Goal: Task Accomplishment & Management: Manage account settings

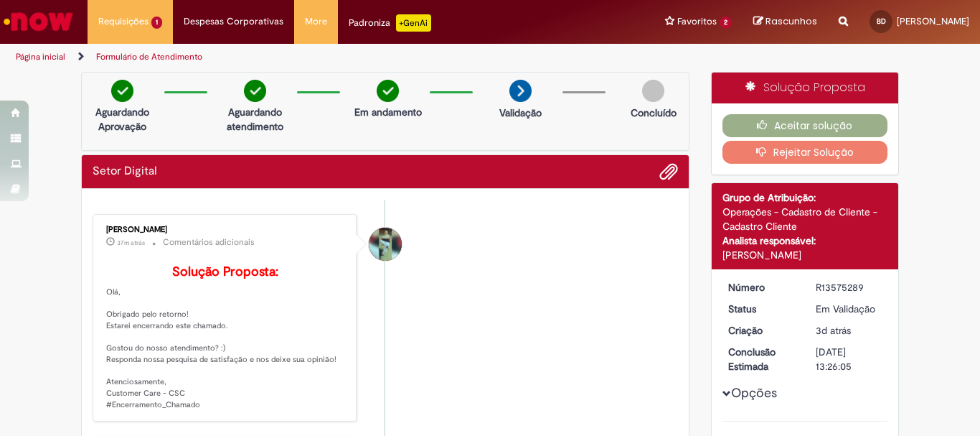
click at [390, 371] on div "Histórico de tíquete" at bounding box center [385, 371] width 36 height 293
click at [791, 118] on button "Aceitar solução" at bounding box center [806, 125] width 166 height 23
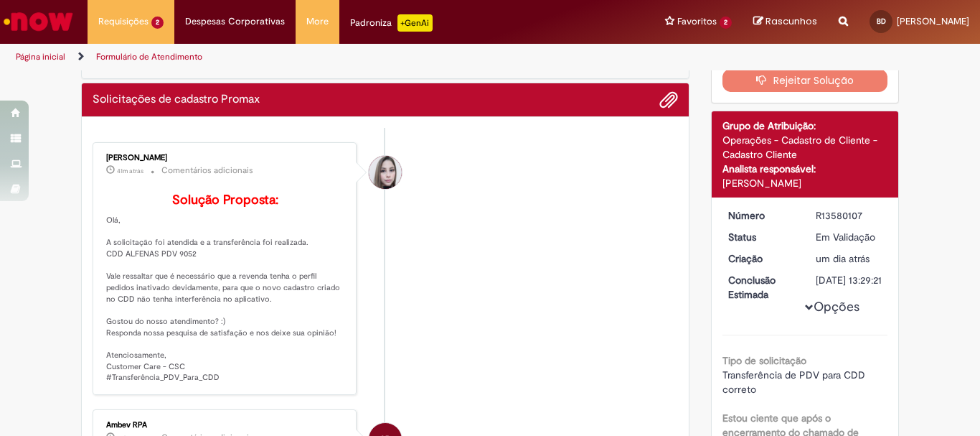
scroll to position [144, 0]
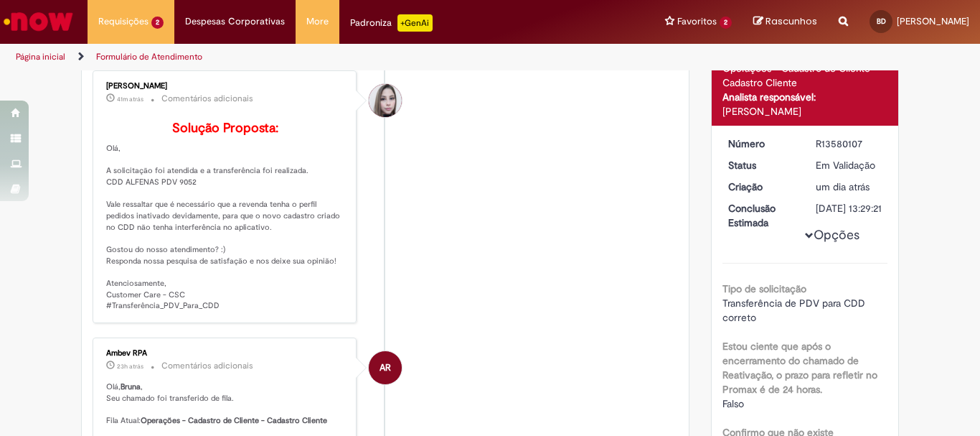
click at [173, 202] on p "Solução Proposta: [GEOGRAPHIC_DATA], A solicitação foi atendida e a transferênc…" at bounding box center [225, 216] width 239 height 190
click at [177, 204] on p "Solução Proposta: [GEOGRAPHIC_DATA], A solicitação foi atendida e a transferênc…" at bounding box center [225, 216] width 239 height 190
click at [206, 204] on p "Solução Proposta: Olá, A solicitação foi atendida e a transferência foi realiza…" at bounding box center [225, 216] width 239 height 190
click at [187, 201] on p "Solução Proposta: Olá, A solicitação foi atendida e a transferência foi realiza…" at bounding box center [225, 216] width 239 height 190
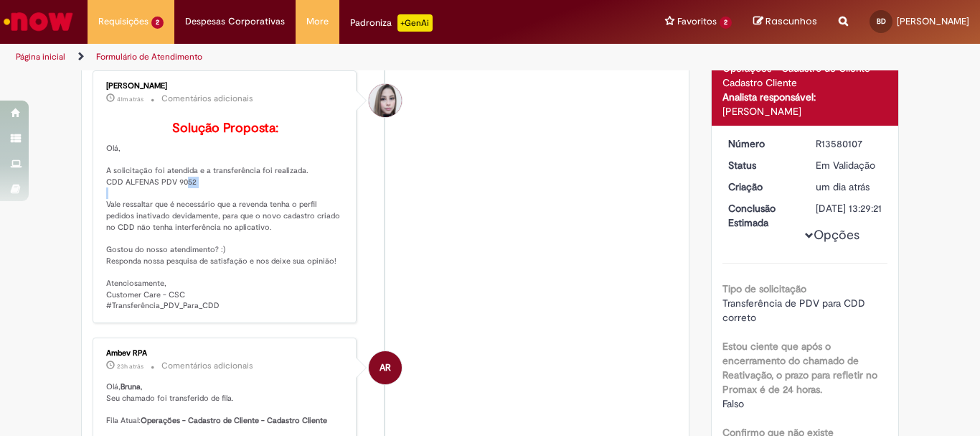
click at [187, 201] on p "Solução Proposta: Olá, A solicitação foi atendida e a transferência foi realiza…" at bounding box center [225, 216] width 239 height 190
copy p "9052"
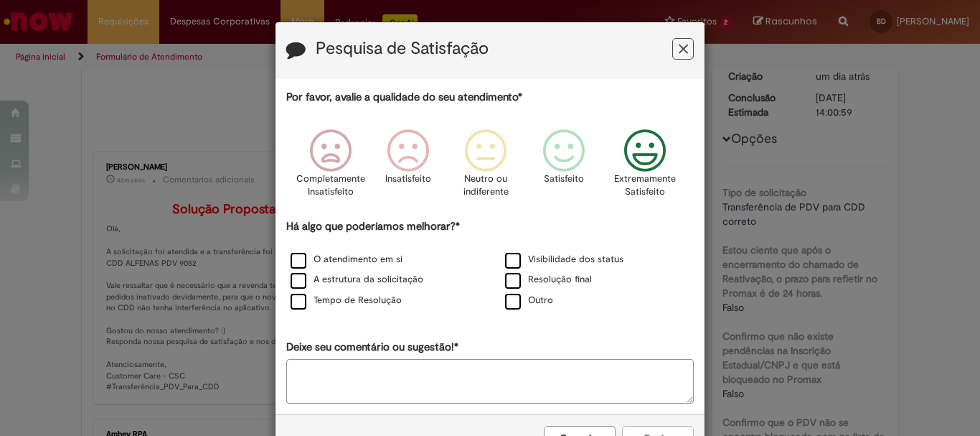
click at [635, 175] on p "Extremamente Satisfeito" at bounding box center [645, 185] width 62 height 27
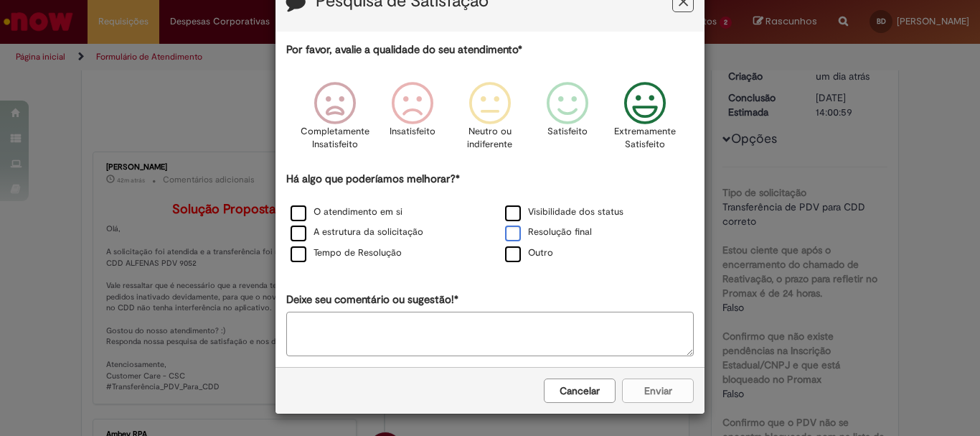
click at [508, 227] on label "Resolução final" at bounding box center [548, 232] width 87 height 14
click at [652, 400] on button "Enviar" at bounding box center [658, 390] width 72 height 24
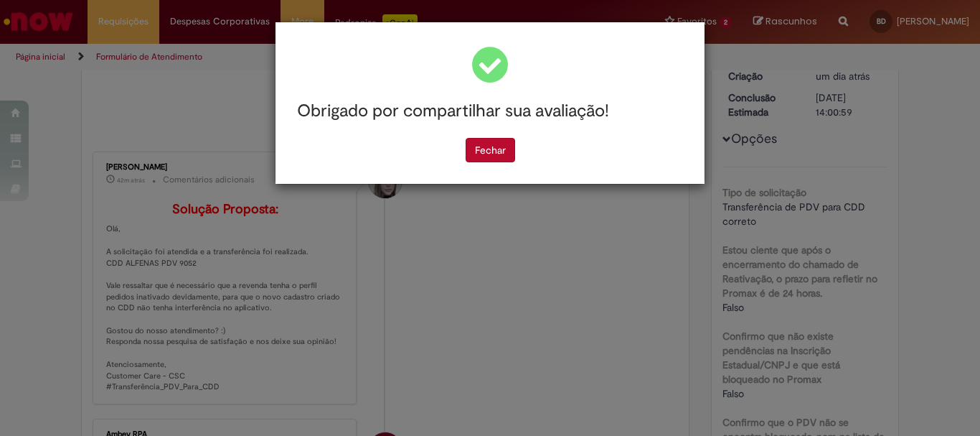
scroll to position [0, 0]
click at [491, 157] on button "Fechar" at bounding box center [491, 150] width 50 height 24
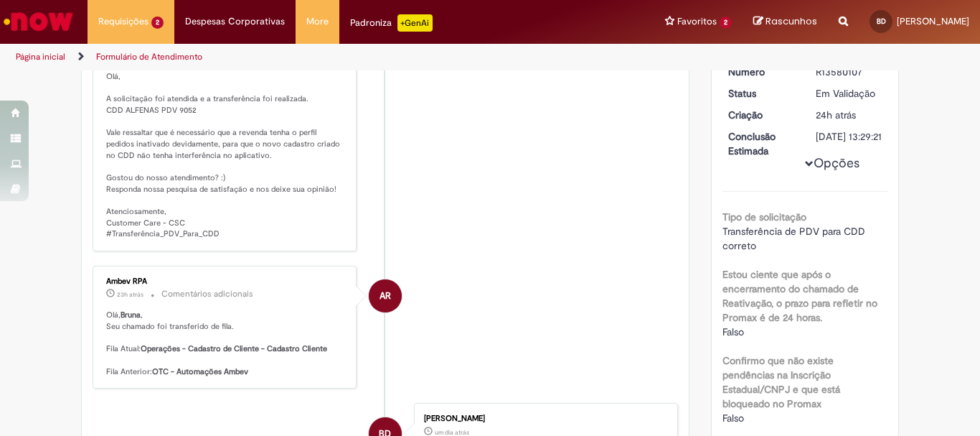
scroll to position [144, 0]
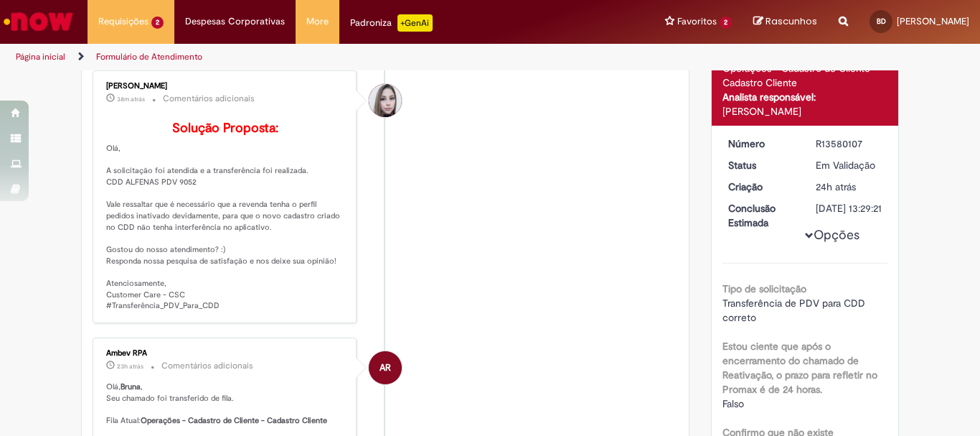
click at [181, 204] on p "Solução Proposta: [GEOGRAPHIC_DATA], A solicitação foi atendida e a transferênc…" at bounding box center [225, 216] width 239 height 190
copy p "9052"
click at [354, 287] on li "[PERSON_NAME] 38m atrás 38 minutos atrás Comentários adicionais Solução Propost…" at bounding box center [385, 196] width 585 height 253
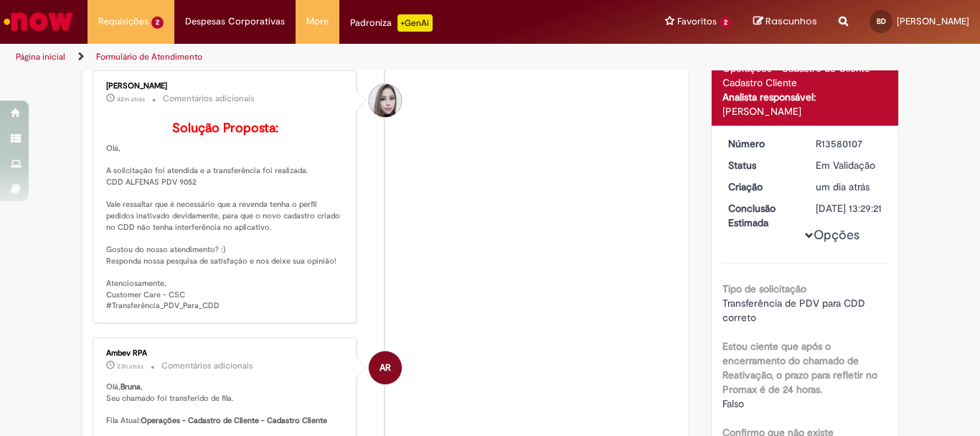
scroll to position [0, 0]
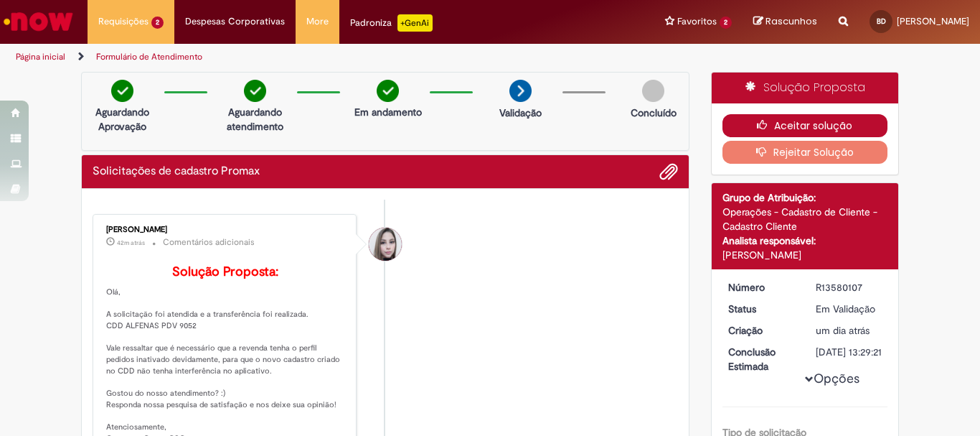
click at [772, 124] on button "Aceitar solução" at bounding box center [806, 125] width 166 height 23
